Goal: Navigation & Orientation: Understand site structure

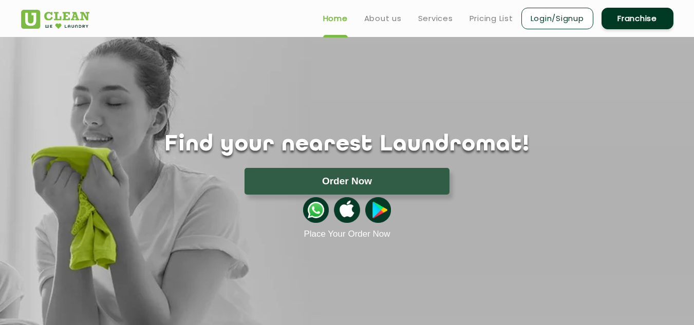
click at [541, 20] on link "Login/Signup" at bounding box center [558, 19] width 72 height 22
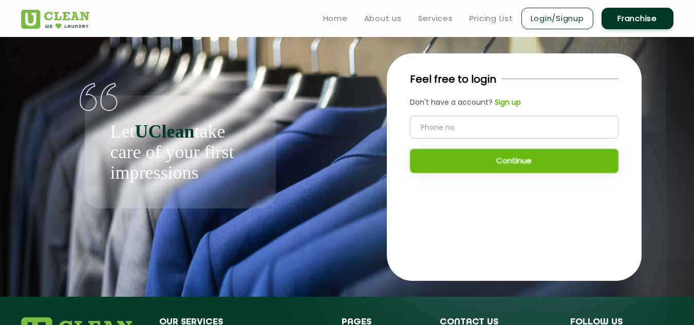
click at [508, 102] on b "Sign up" at bounding box center [508, 102] width 26 height 10
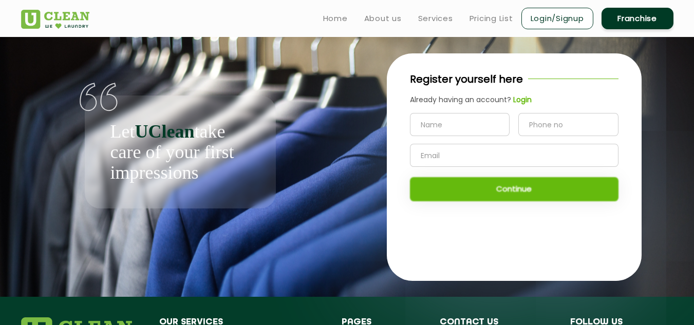
click at [456, 126] on input "text" at bounding box center [460, 124] width 100 height 23
click at [673, 99] on div "Register yourself here Already having an account? Login Continue" at bounding box center [514, 167] width 319 height 260
click at [571, 26] on link "Login/Signup" at bounding box center [558, 19] width 72 height 22
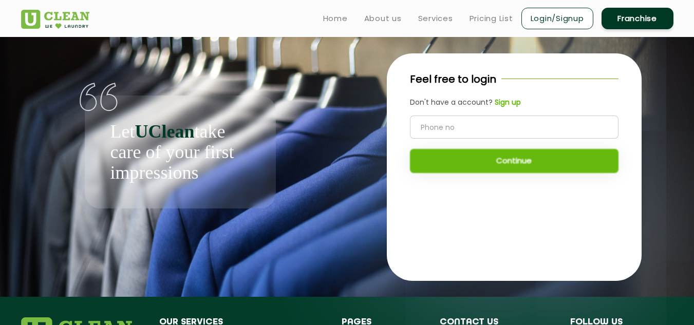
click at [567, 16] on link "Login/Signup" at bounding box center [558, 19] width 72 height 22
click at [329, 20] on link "Home" at bounding box center [335, 18] width 25 height 12
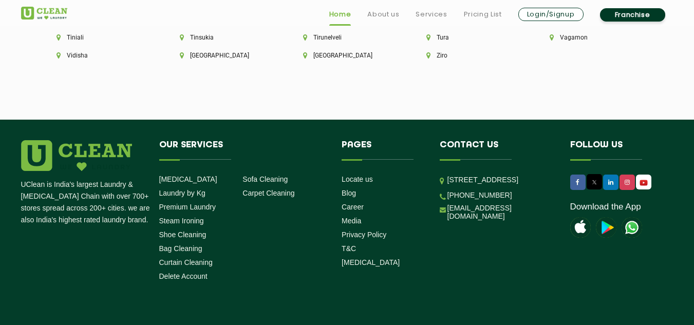
scroll to position [2942, 0]
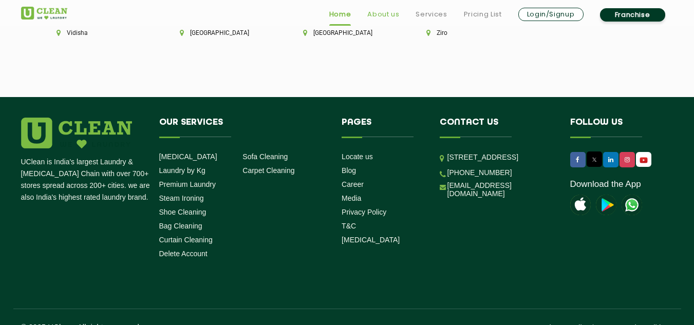
click at [389, 11] on link "About us" at bounding box center [384, 14] width 32 height 12
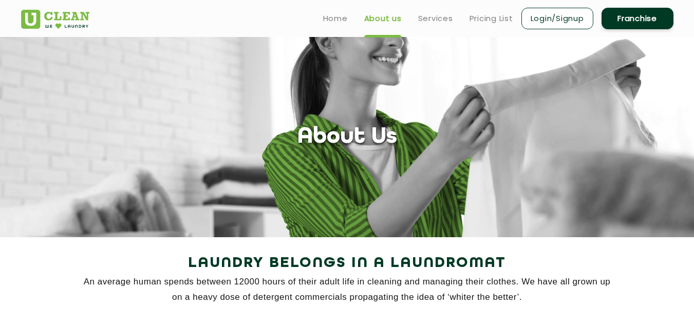
click at [429, 10] on ul "Home About us Services Pricing List Login/Signup Franchise" at bounding box center [494, 18] width 359 height 24
click at [431, 16] on link "Services" at bounding box center [435, 18] width 35 height 12
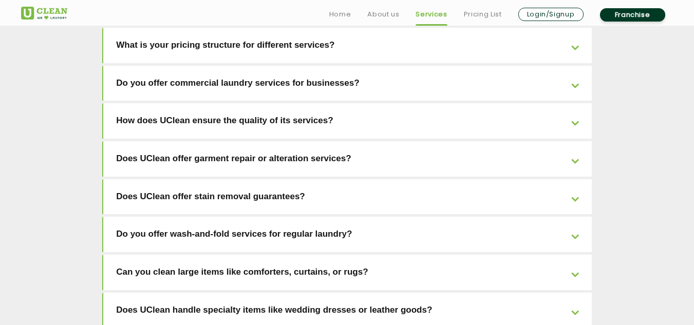
scroll to position [2056, 0]
